Goal: Task Accomplishment & Management: Manage account settings

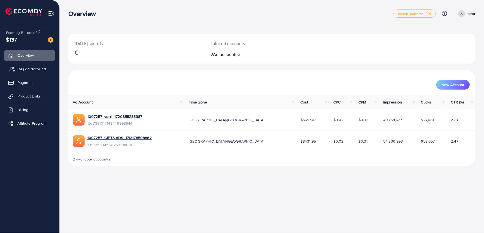
click at [27, 67] on span "My ad accounts" at bounding box center [33, 68] width 28 height 5
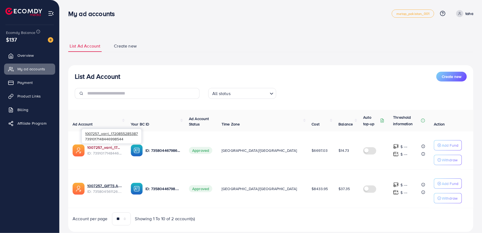
click at [121, 147] on link "1007257_varri_1720855285387" at bounding box center [104, 147] width 35 height 5
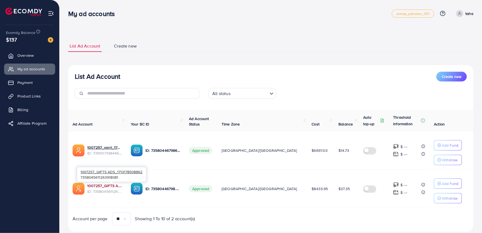
click at [115, 189] on link "1007257_GIFTS ADS_1713178508862" at bounding box center [104, 185] width 35 height 5
